Goal: Information Seeking & Learning: Learn about a topic

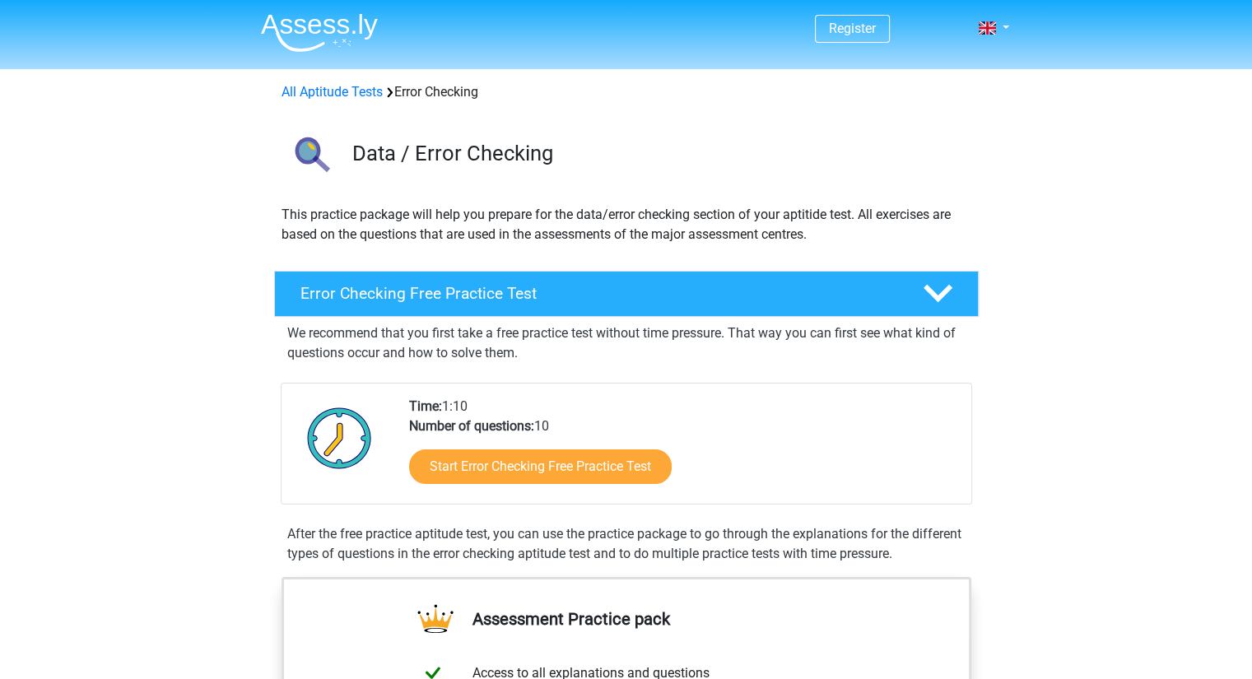
scroll to position [171, 0]
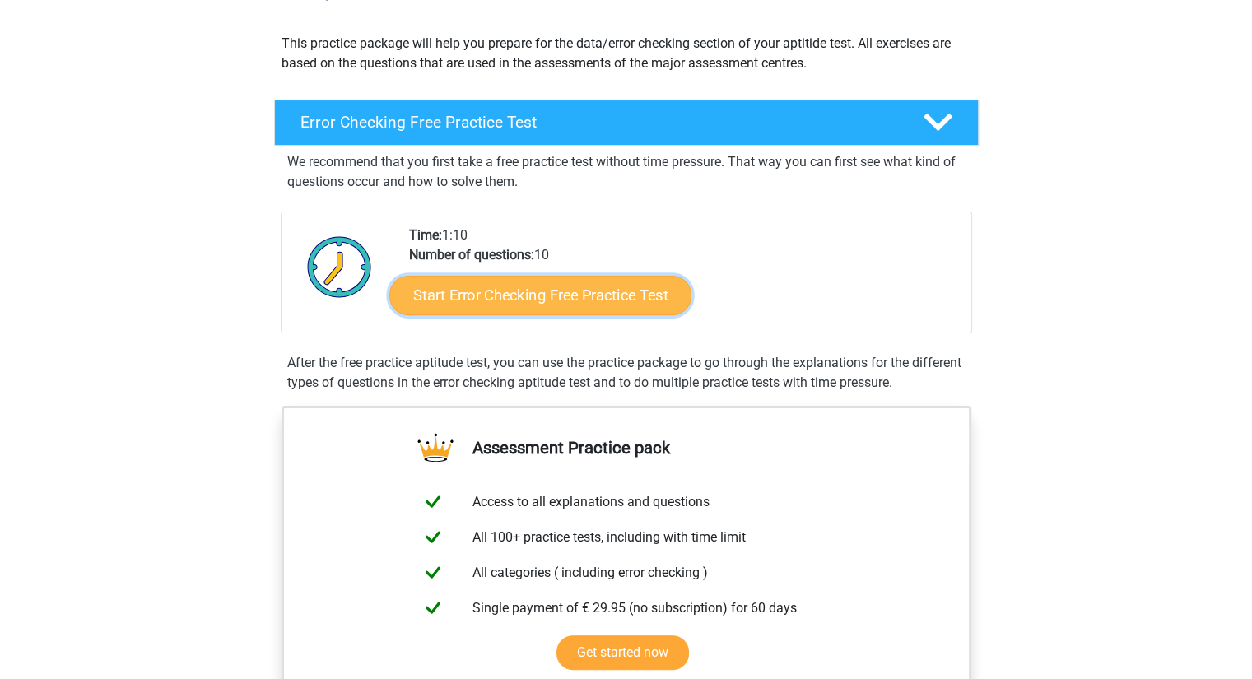
click at [576, 294] on link "Start Error Checking Free Practice Test" at bounding box center [540, 296] width 302 height 40
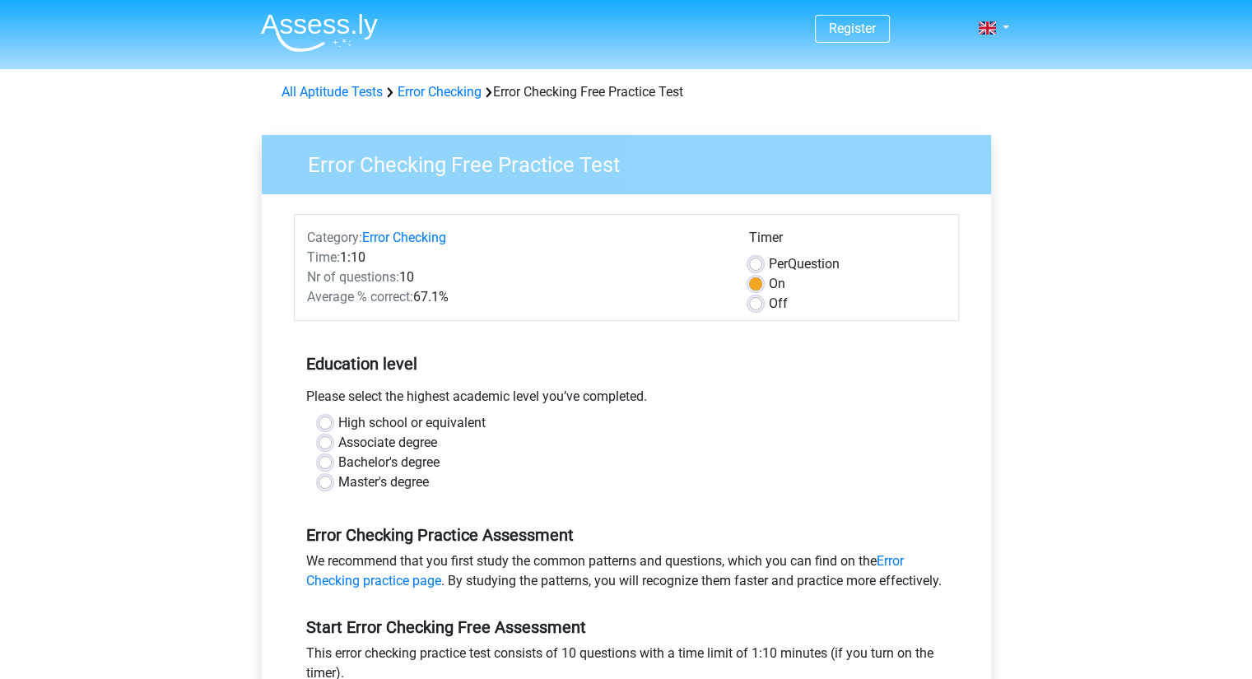
click at [398, 462] on label "Bachelor's degree" at bounding box center [388, 463] width 101 height 20
click at [332, 462] on input "Bachelor's degree" at bounding box center [325, 461] width 13 height 16
radio input "true"
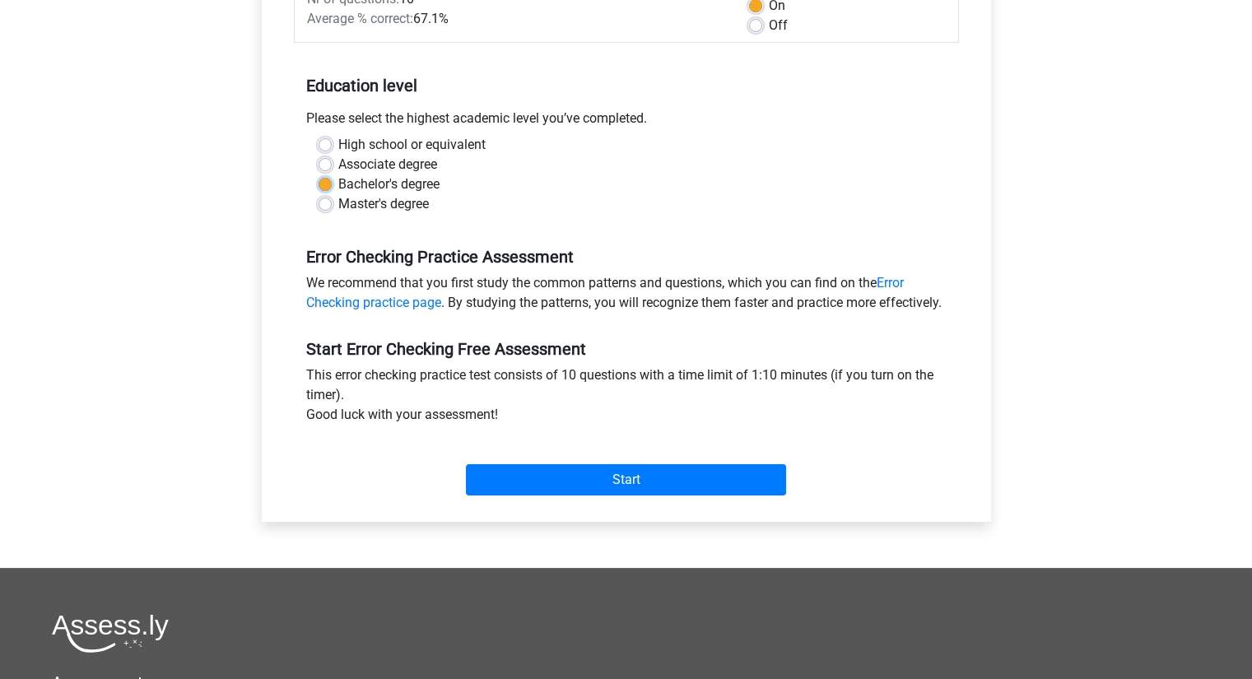
scroll to position [280, 0]
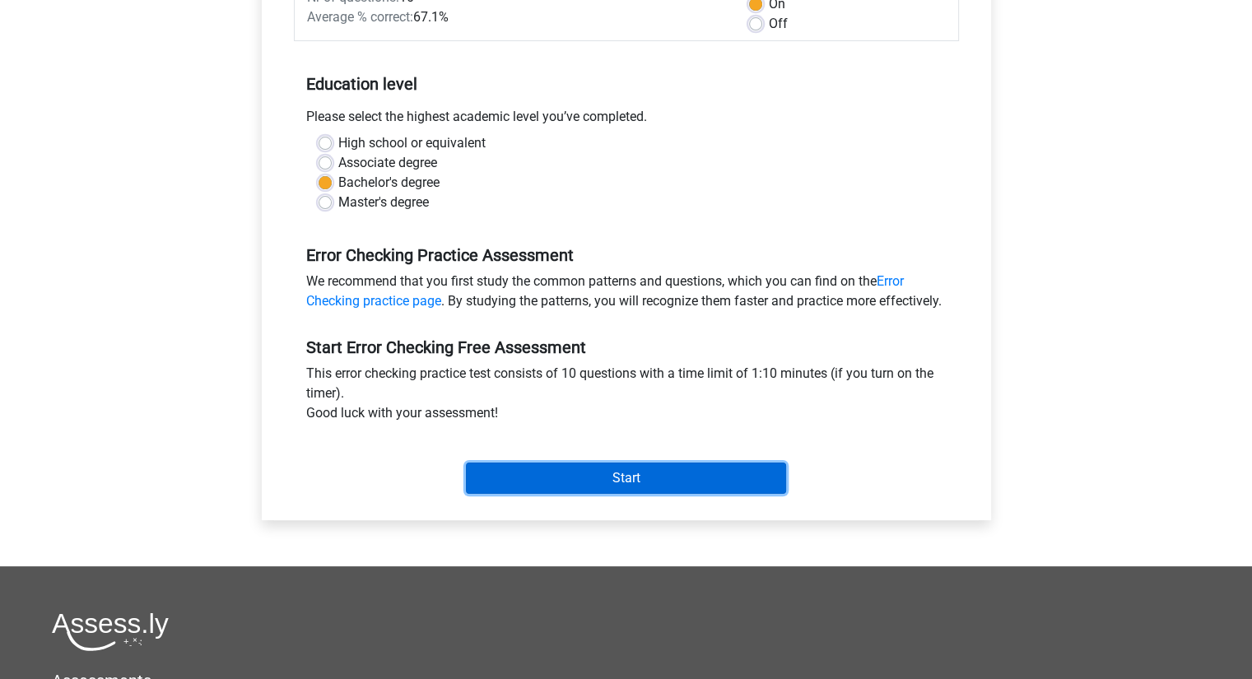
click at [589, 494] on input "Start" at bounding box center [626, 478] width 320 height 31
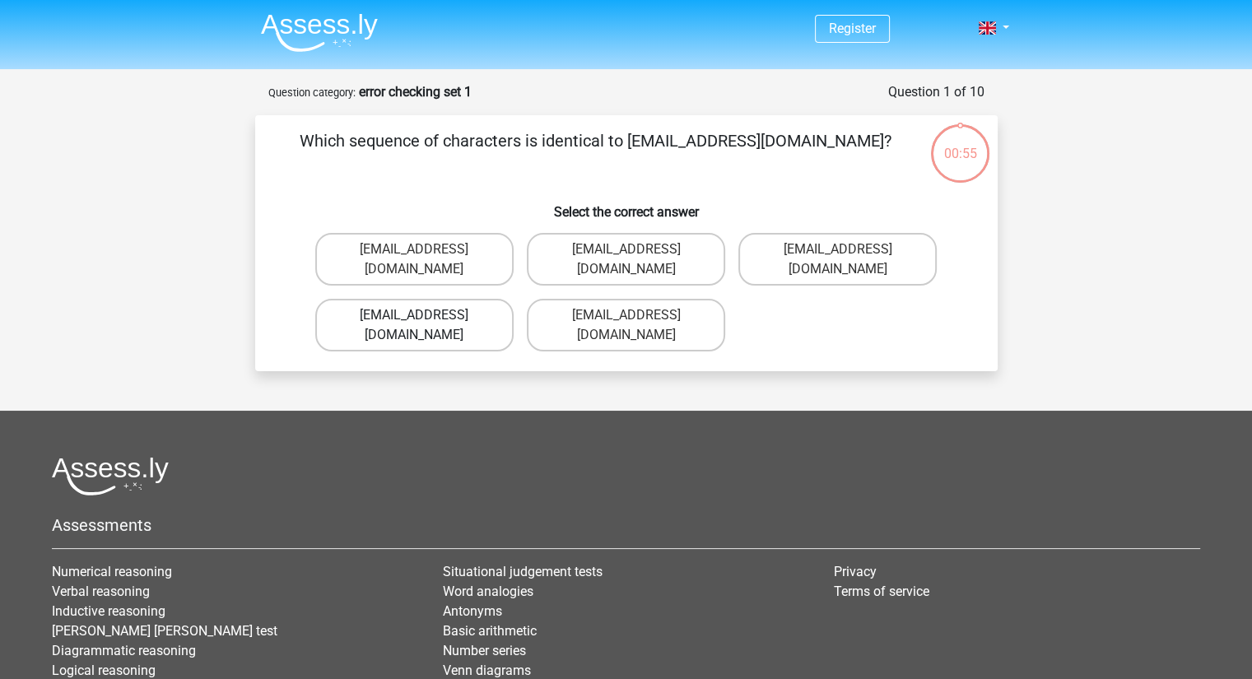
click at [428, 299] on label "[EMAIL_ADDRESS][DOMAIN_NAME]" at bounding box center [414, 325] width 198 height 53
click at [425, 315] on input "Evie_Meade@jointmail.com.uk" at bounding box center [419, 320] width 11 height 11
radio input "true"
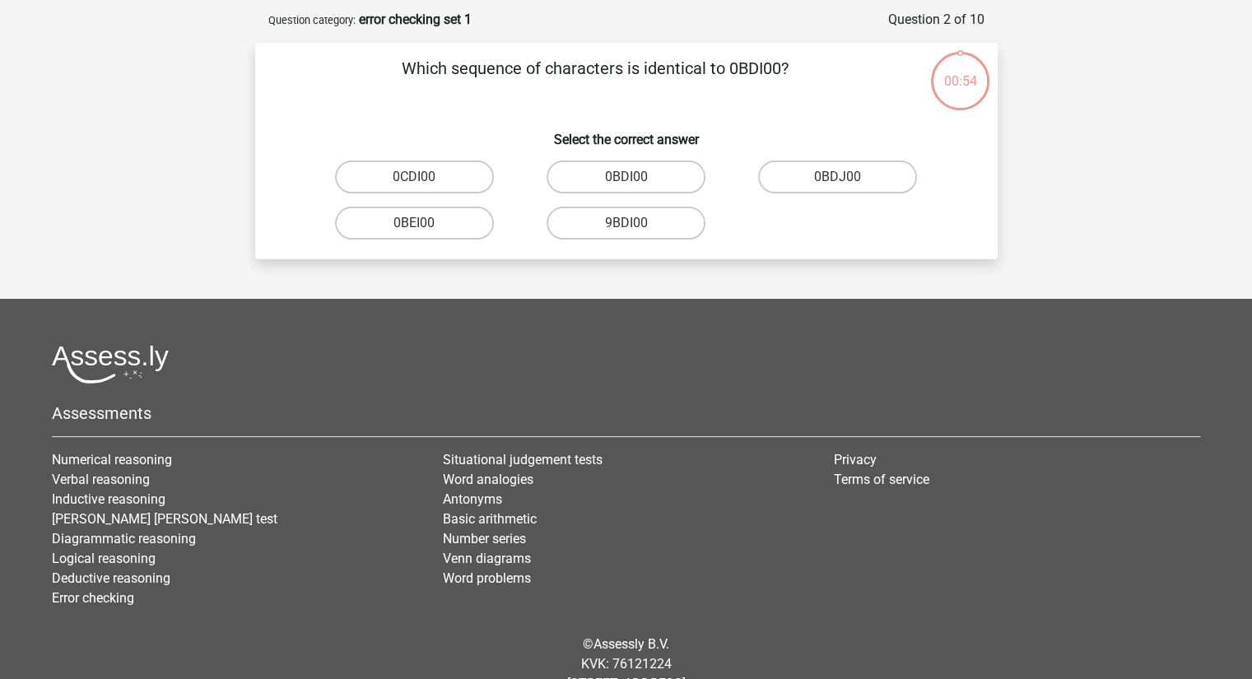
scroll to position [82, 0]
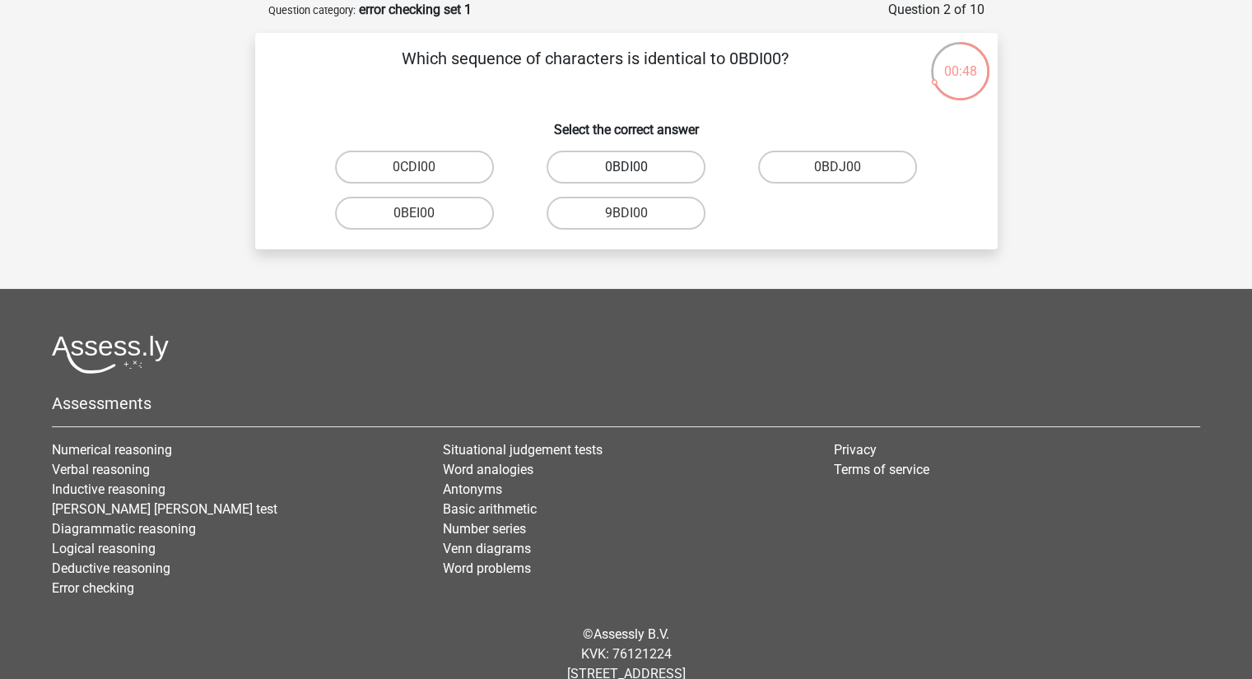
click at [638, 165] on label "0BDI00" at bounding box center [626, 167] width 159 height 33
click at [636, 167] on input "0BDI00" at bounding box center [631, 172] width 11 height 11
radio input "true"
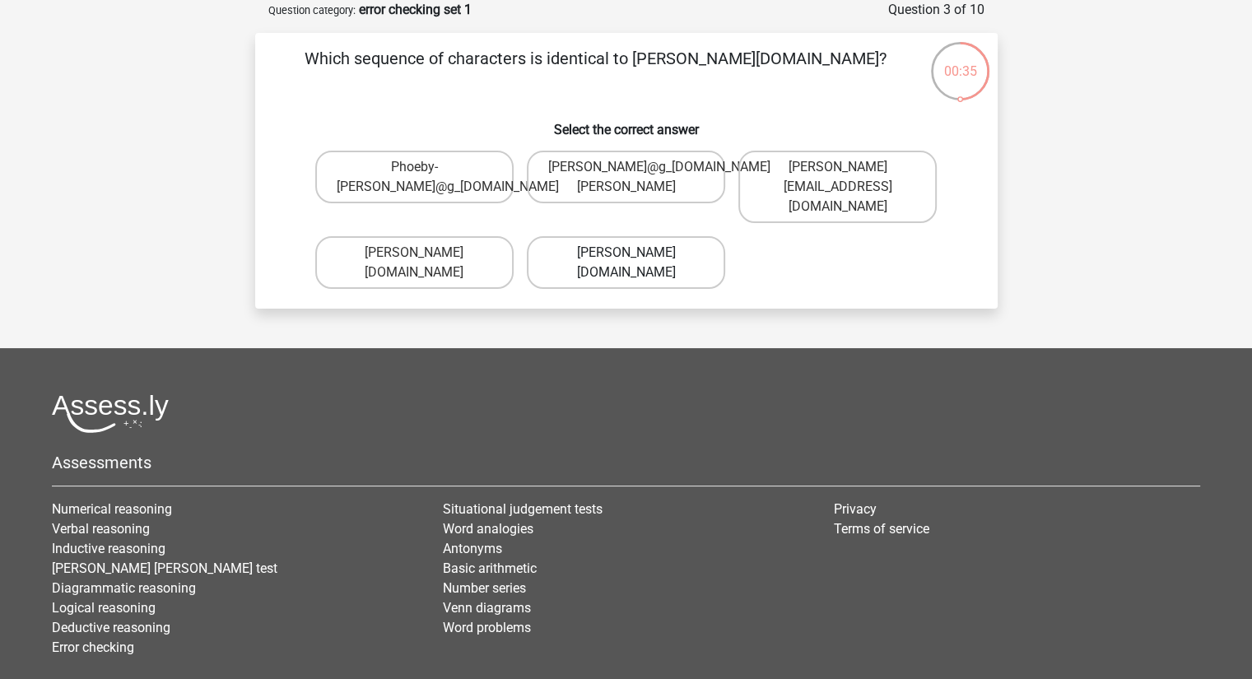
click at [637, 239] on label "Phoebe-Patterson@g_mail.gr" at bounding box center [626, 262] width 198 height 53
click at [636, 253] on input "Phoebe-Patterson@g_mail.gr" at bounding box center [631, 258] width 11 height 11
radio input "true"
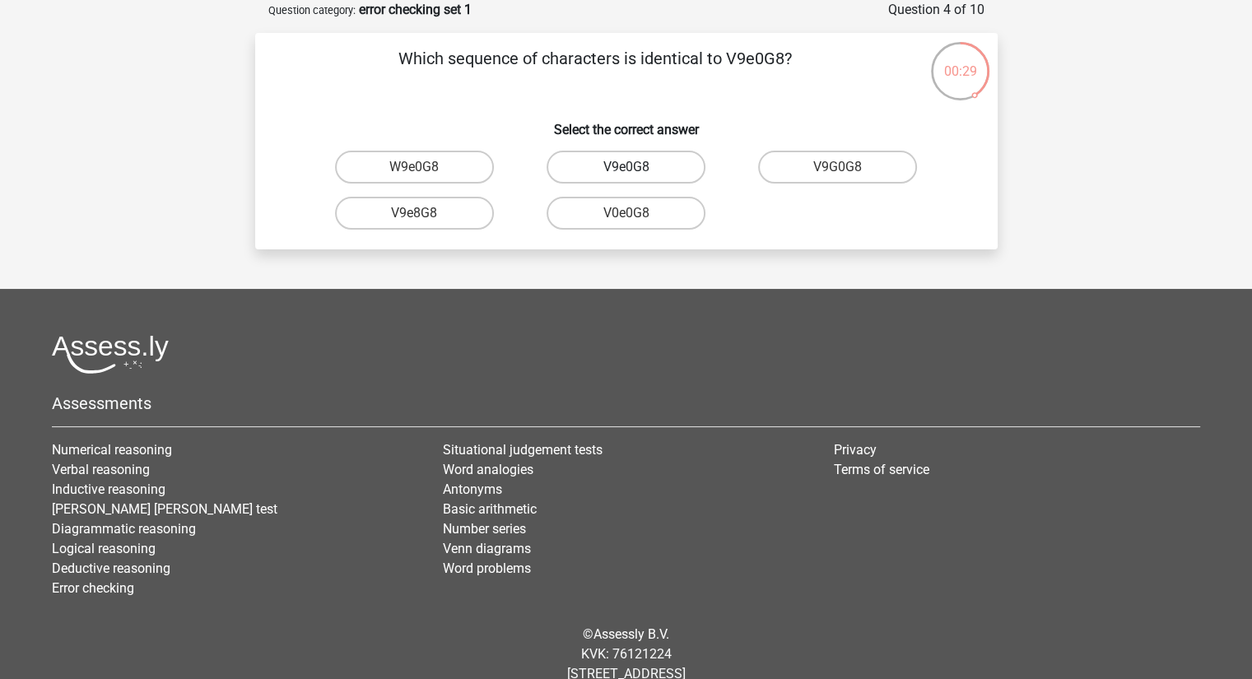
click at [634, 162] on label "V9e0G8" at bounding box center [626, 167] width 159 height 33
click at [634, 167] on input "V9e0G8" at bounding box center [631, 172] width 11 height 11
radio input "true"
click at [661, 210] on label "91051S" at bounding box center [626, 213] width 159 height 33
click at [636, 213] on input "91051S" at bounding box center [631, 218] width 11 height 11
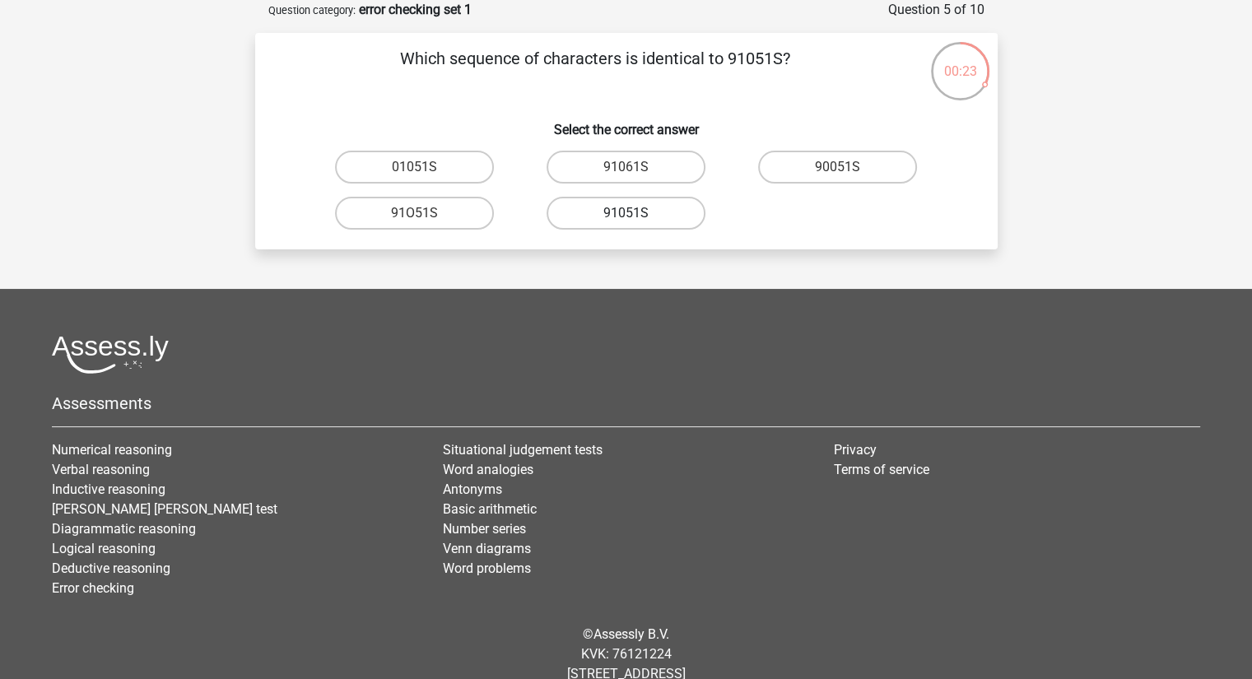
radio input "true"
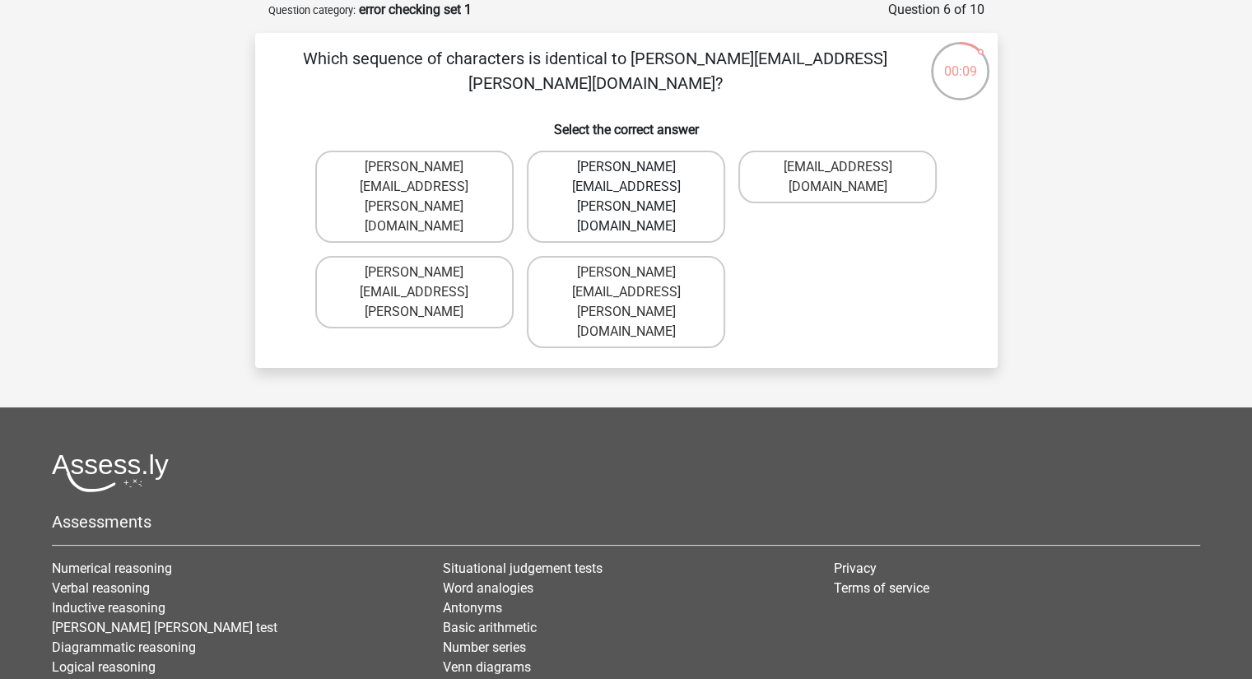
click at [624, 162] on label "Connor.Paterson@mailme.com" at bounding box center [626, 197] width 198 height 92
click at [626, 167] on input "Connor.Paterson@mailme.com" at bounding box center [631, 172] width 11 height 11
radio input "true"
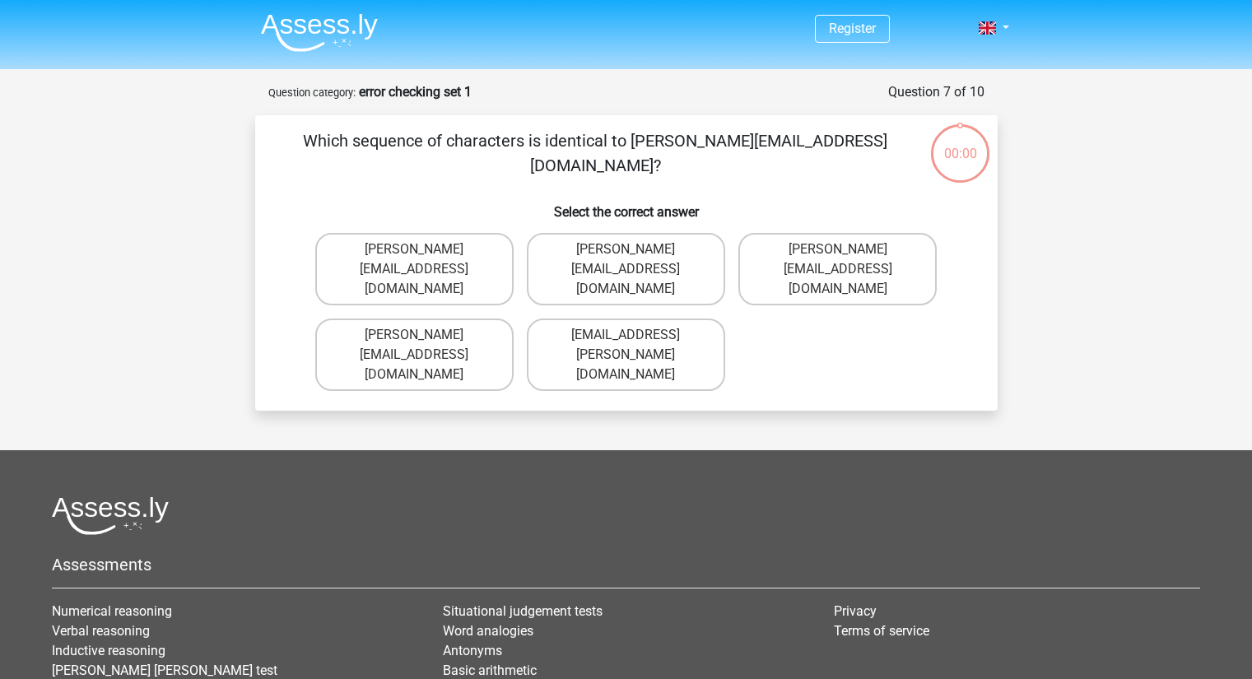
scroll to position [82, 0]
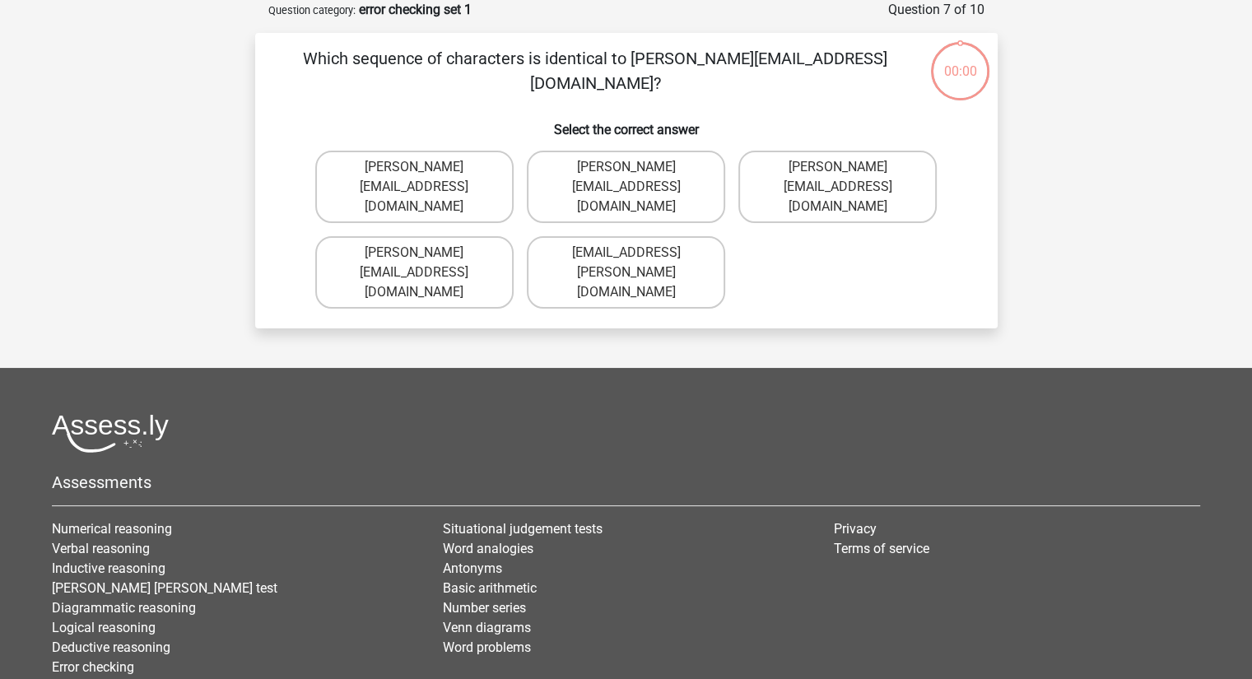
click at [428, 240] on label "Ava-Carroll@mailme.uk.com" at bounding box center [414, 272] width 198 height 72
click at [425, 253] on input "Ava-Carroll@mailme.uk.com" at bounding box center [419, 258] width 11 height 11
radio input "true"
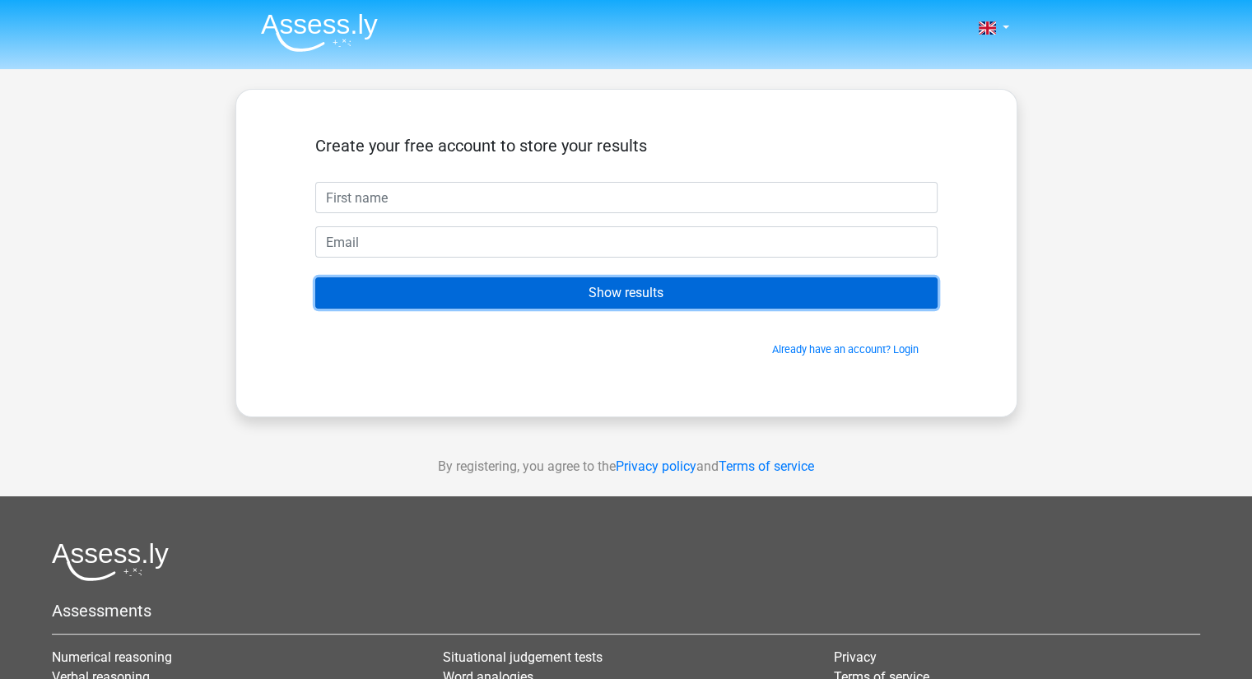
click at [583, 282] on input "Show results" at bounding box center [626, 292] width 622 height 31
